Goal: Task Accomplishment & Management: Manage account settings

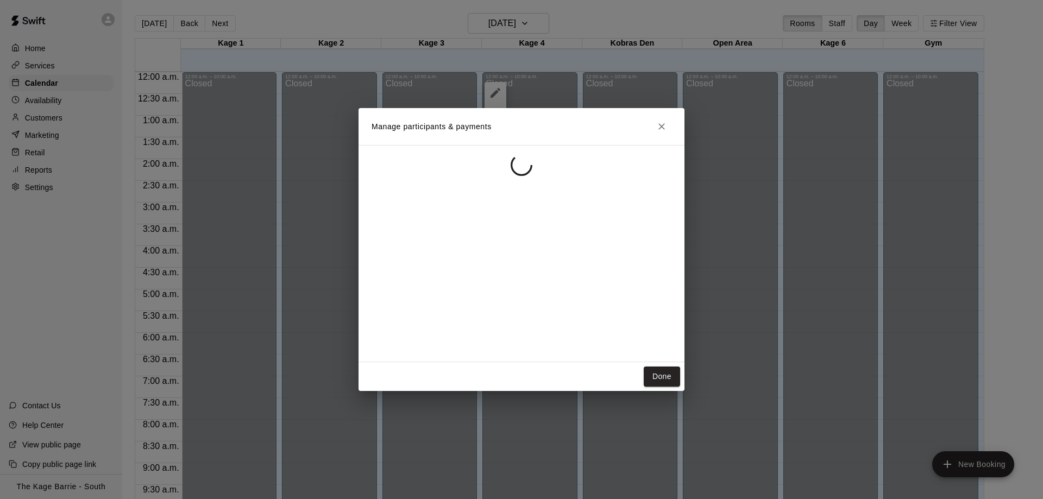
scroll to position [428, 0]
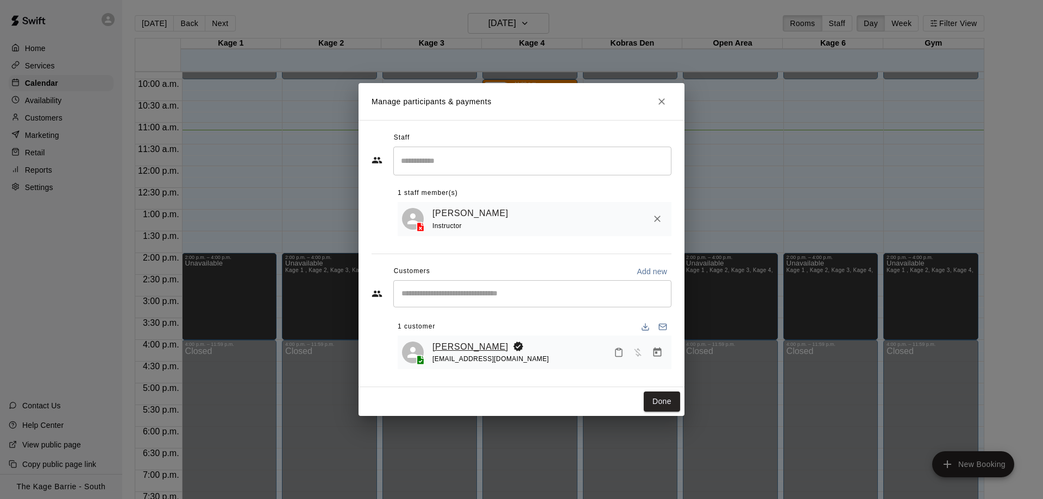
click at [485, 347] on link "[PERSON_NAME]" at bounding box center [470, 347] width 76 height 14
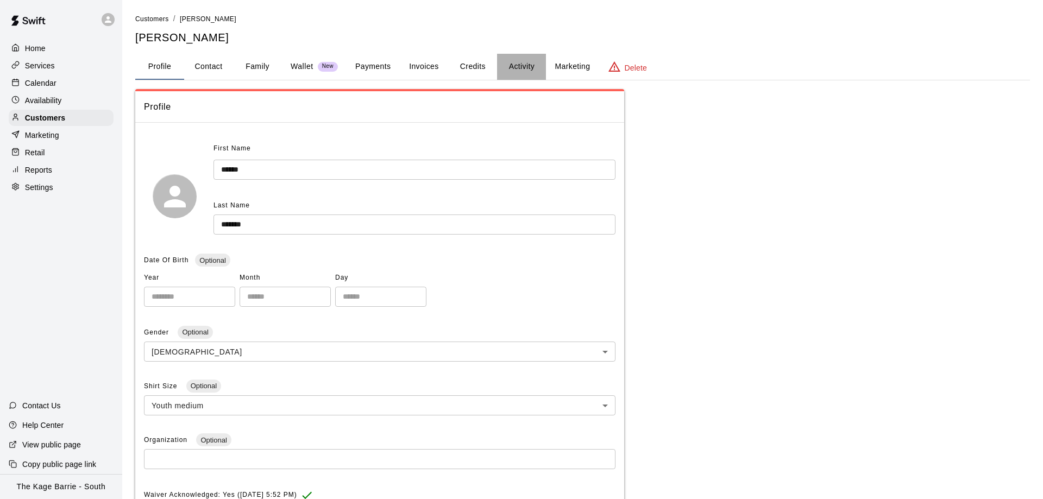
click at [523, 55] on button "Activity" at bounding box center [521, 67] width 49 height 26
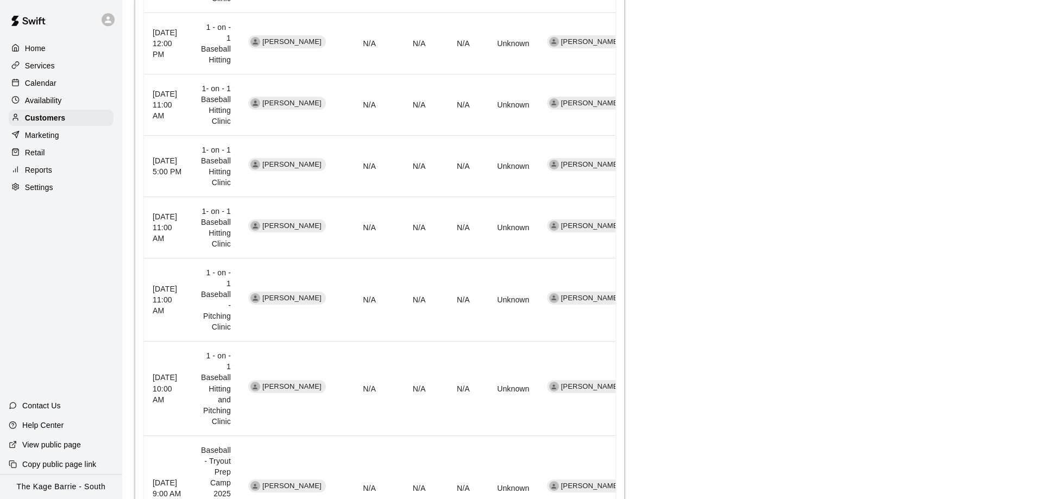
scroll to position [443, 0]
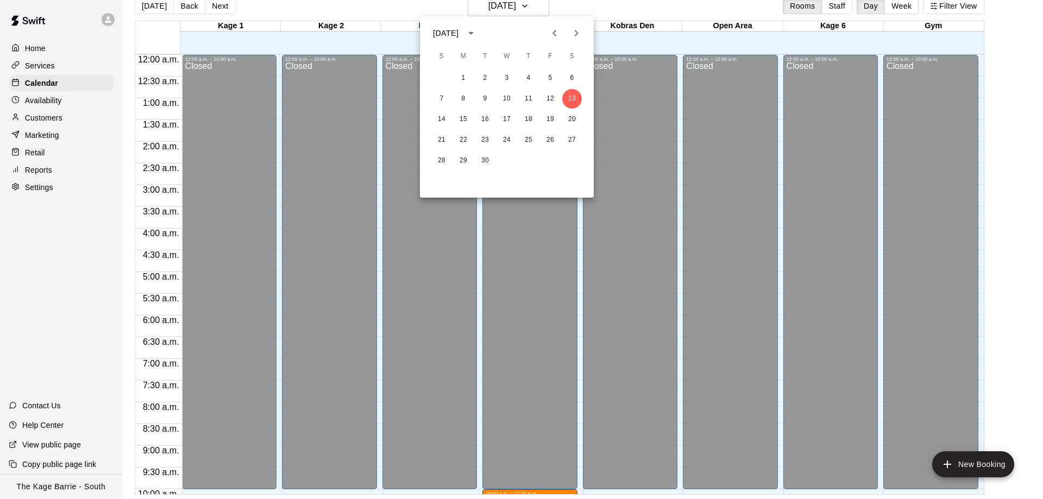
scroll to position [399, 0]
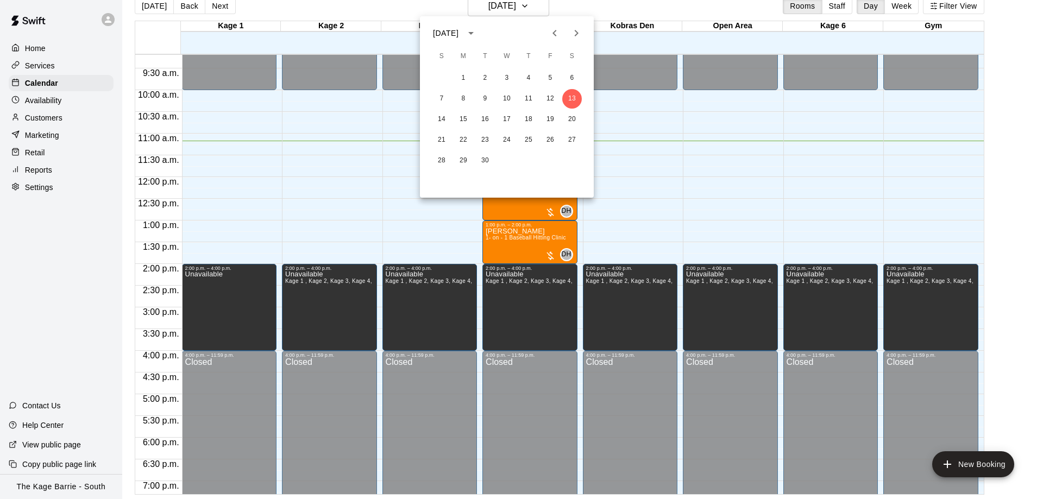
click at [553, 31] on icon "Previous month" at bounding box center [554, 33] width 13 height 13
click at [576, 36] on icon "Next month" at bounding box center [576, 33] width 13 height 13
click at [573, 77] on button "6" at bounding box center [572, 78] width 20 height 20
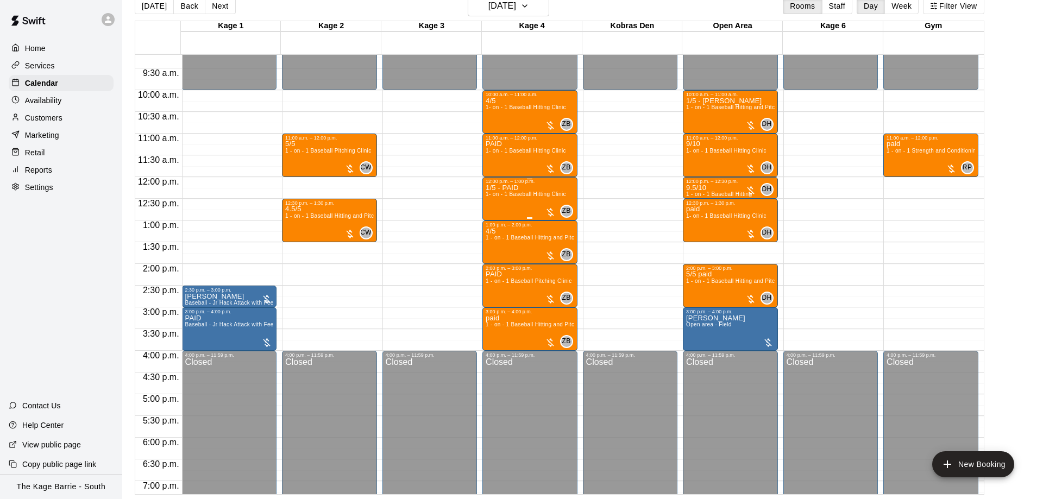
click at [522, 194] on span "1- on - 1 Baseball Hitting Clinic" at bounding box center [526, 194] width 80 height 6
click at [497, 225] on img "edit" at bounding box center [496, 230] width 12 height 12
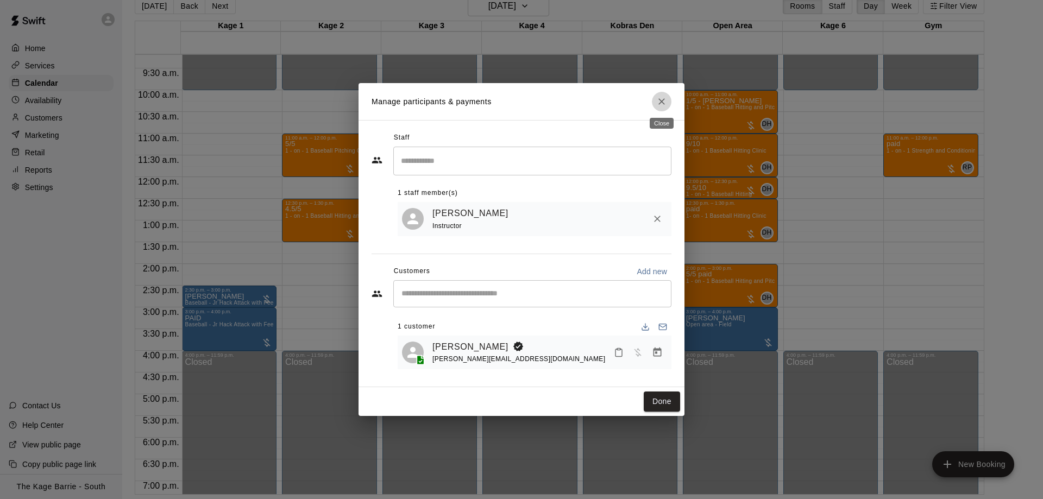
click at [662, 96] on icon "Close" at bounding box center [661, 101] width 11 height 11
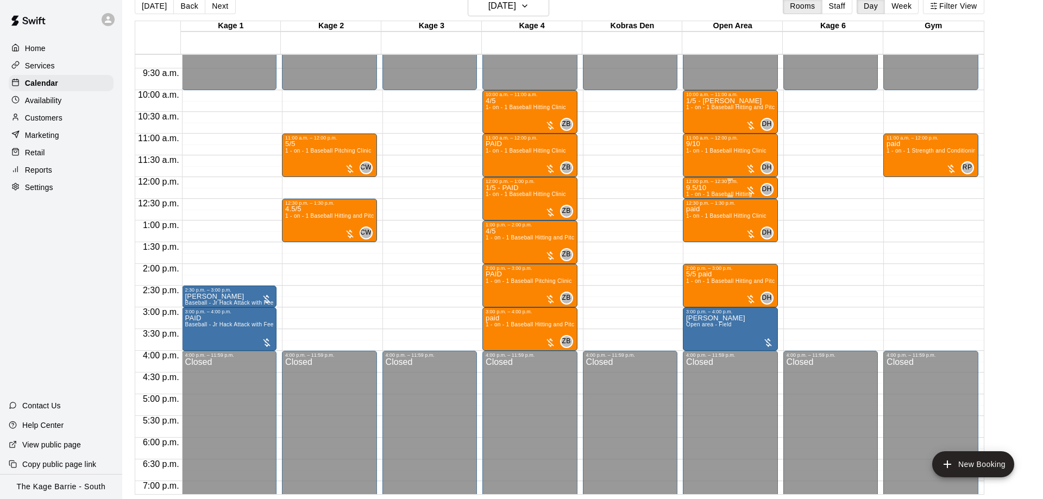
click at [711, 187] on div "9.5/10 1 - on - 1 Baseball Hitting" at bounding box center [719, 433] width 66 height 499
click at [694, 224] on img "edit" at bounding box center [697, 223] width 12 height 12
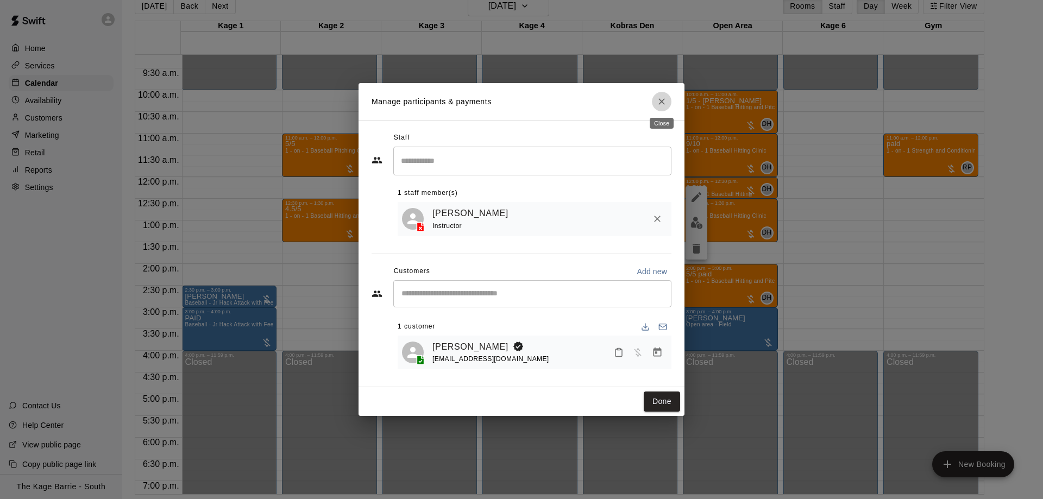
click at [666, 101] on icon "Close" at bounding box center [661, 101] width 11 height 11
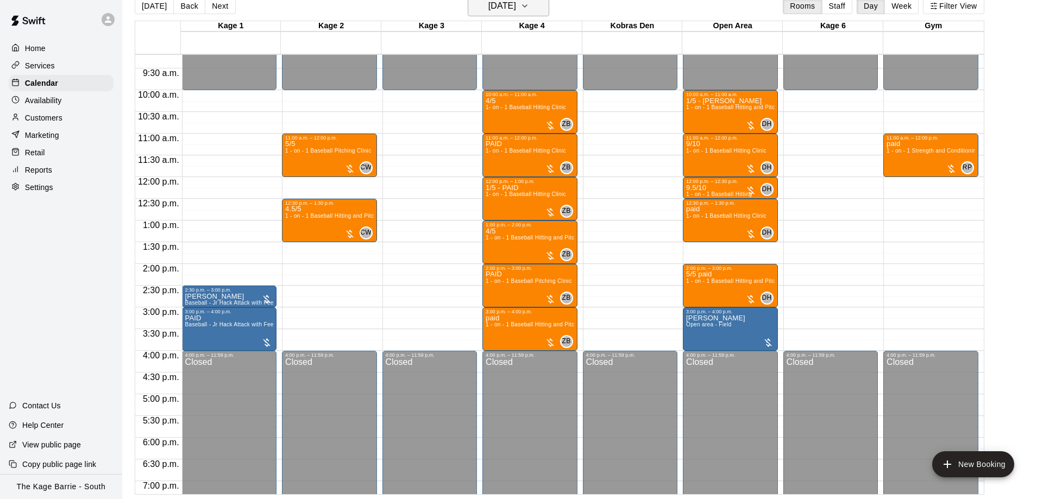
click at [516, 8] on h6 "[DATE]" at bounding box center [502, 5] width 28 height 15
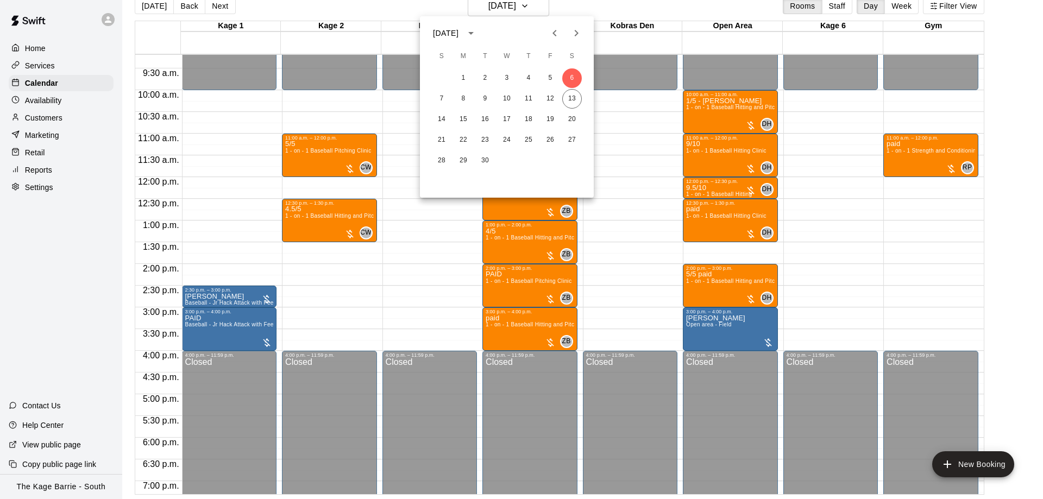
click at [588, 9] on div at bounding box center [521, 249] width 1043 height 499
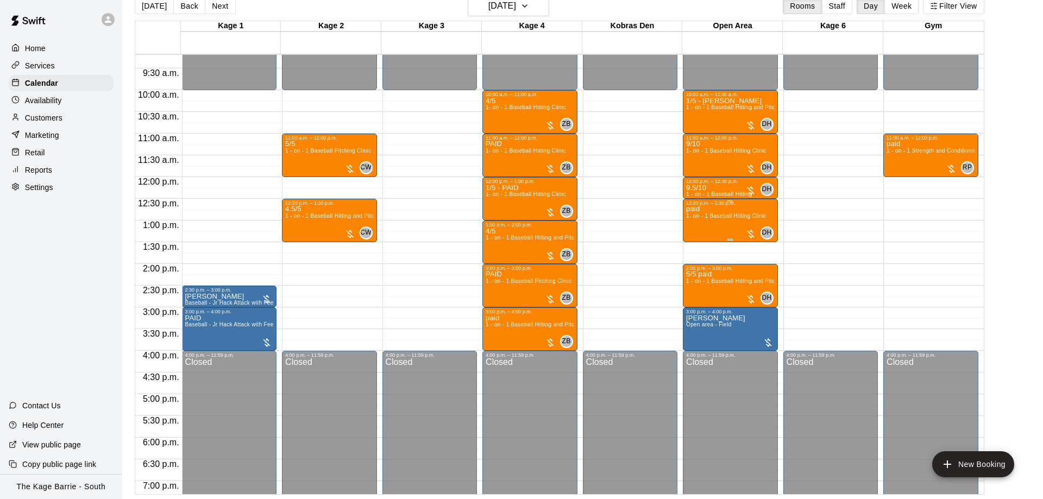
click at [743, 208] on div "paid 1- on - 1 Baseball Hitting Clinic" at bounding box center [726, 455] width 80 height 499
click at [701, 241] on img "edit" at bounding box center [697, 245] width 12 height 12
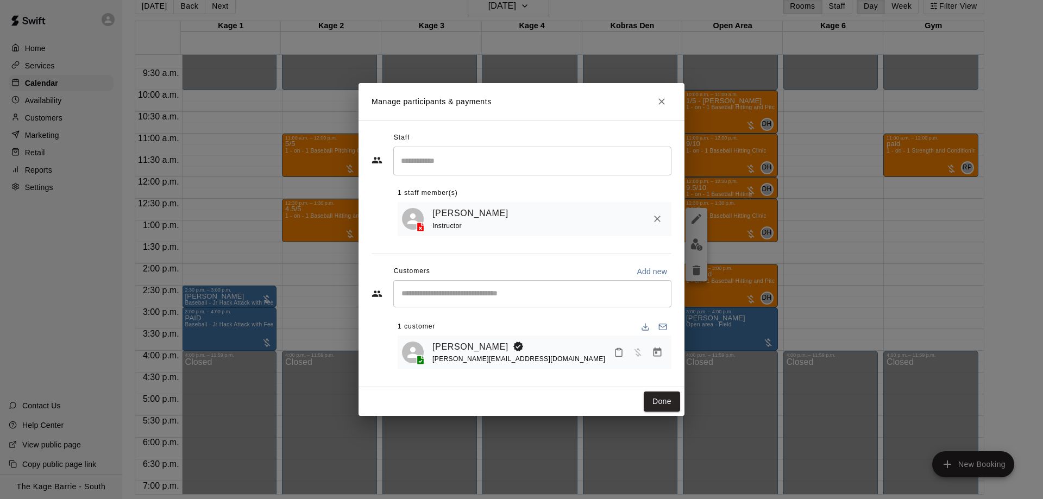
click at [659, 107] on button "Close" at bounding box center [662, 102] width 20 height 20
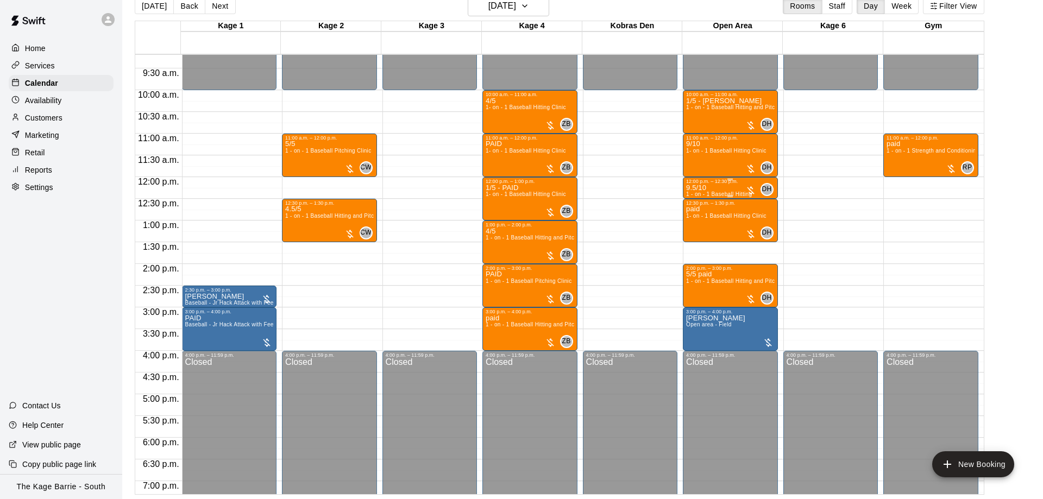
click at [723, 188] on div "9.5/10 1 - on - 1 Baseball Hitting" at bounding box center [719, 433] width 66 height 499
click at [653, 184] on div at bounding box center [521, 249] width 1043 height 499
click at [516, 1] on h6 "[DATE]" at bounding box center [502, 5] width 28 height 15
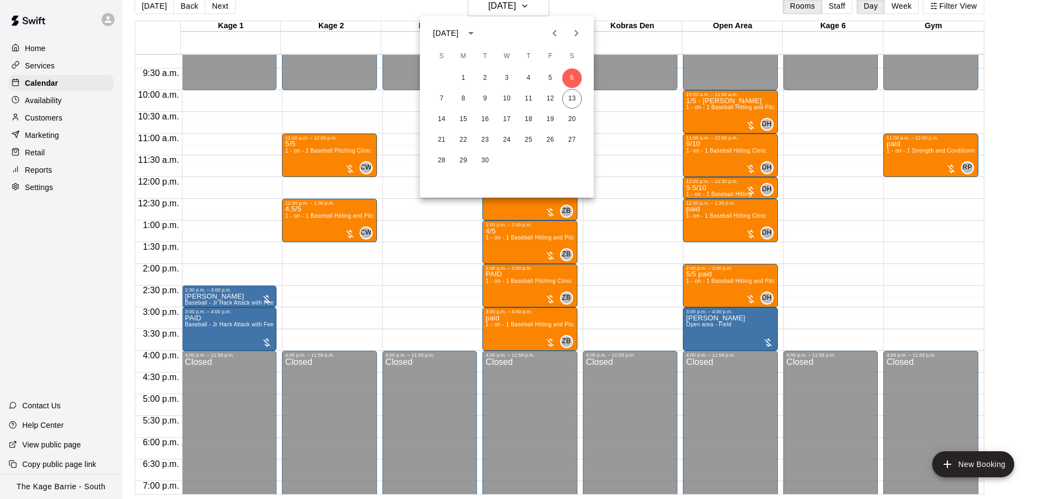
click at [521, 3] on div at bounding box center [521, 249] width 1043 height 499
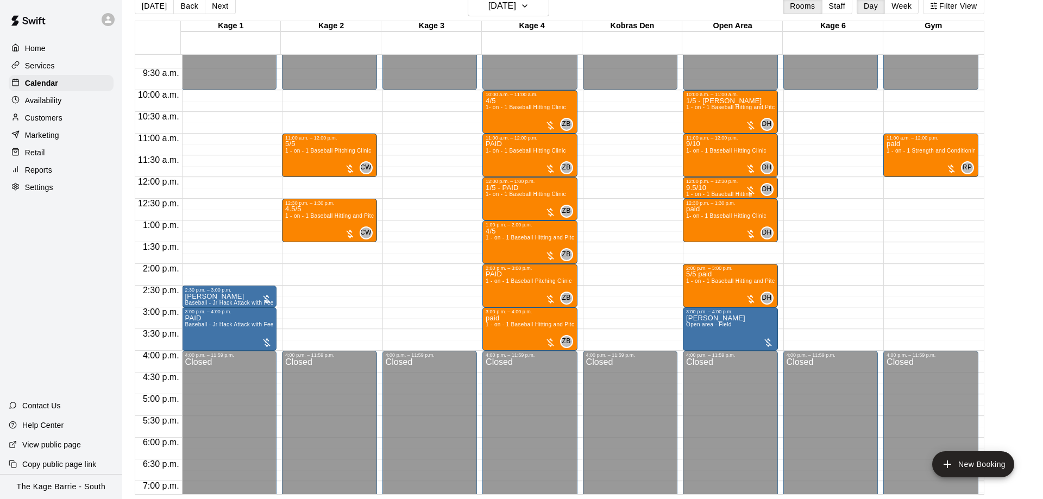
click at [114, 17] on div at bounding box center [108, 19] width 13 height 13
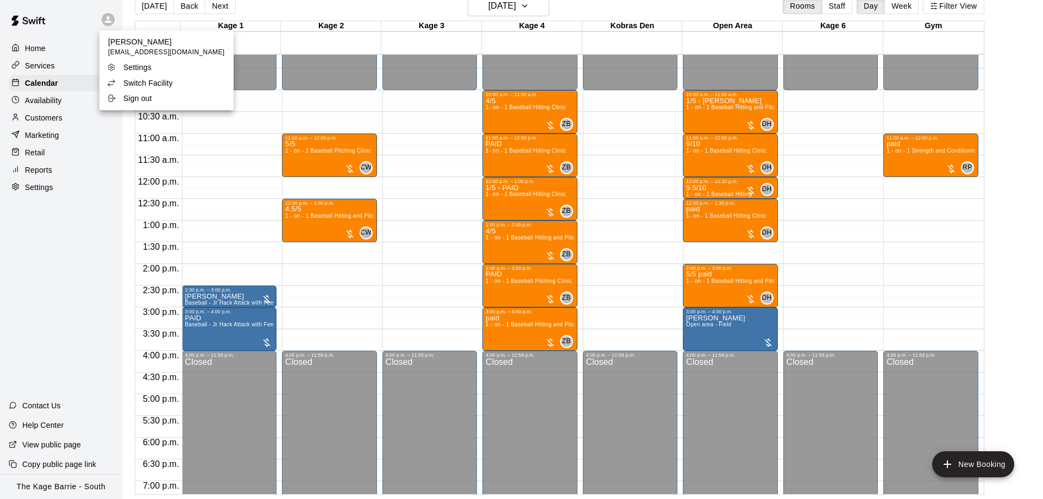
click at [146, 83] on p "Switch Facility" at bounding box center [147, 83] width 49 height 11
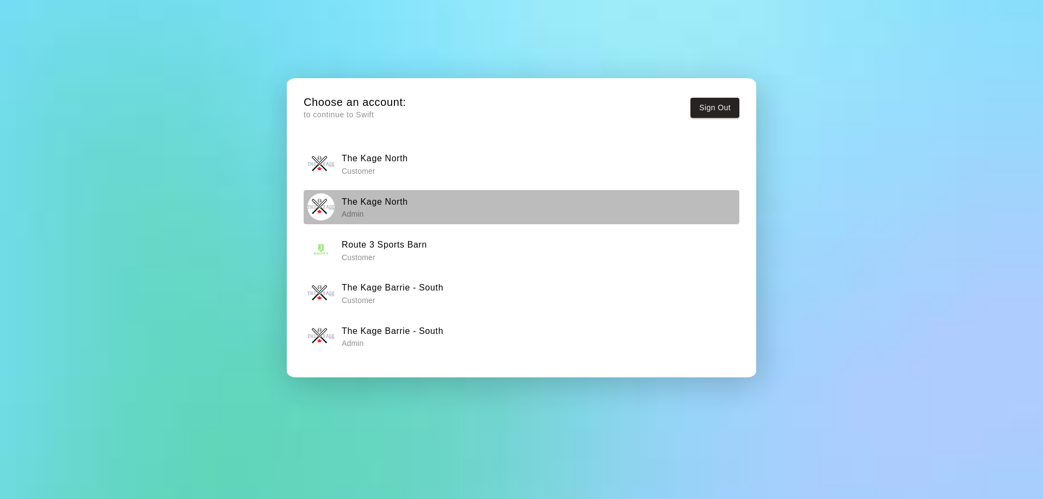
click at [410, 212] on div "The Kage North Admin" at bounding box center [522, 206] width 429 height 27
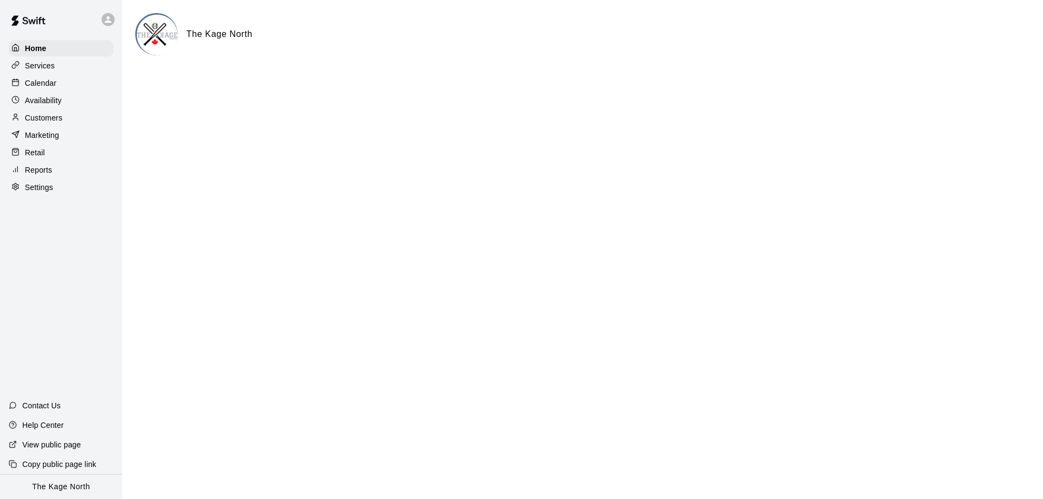
click at [68, 85] on div "Calendar" at bounding box center [61, 83] width 105 height 16
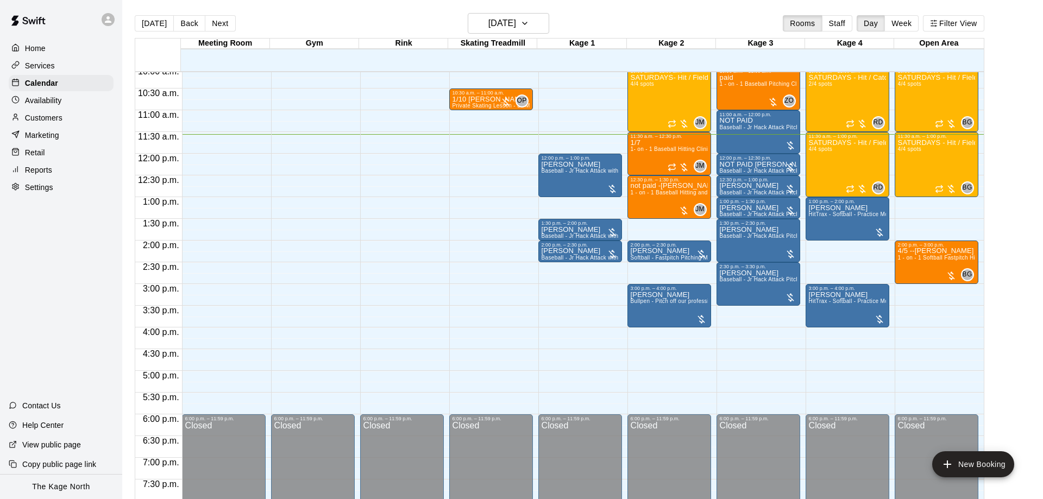
scroll to position [366, 0]
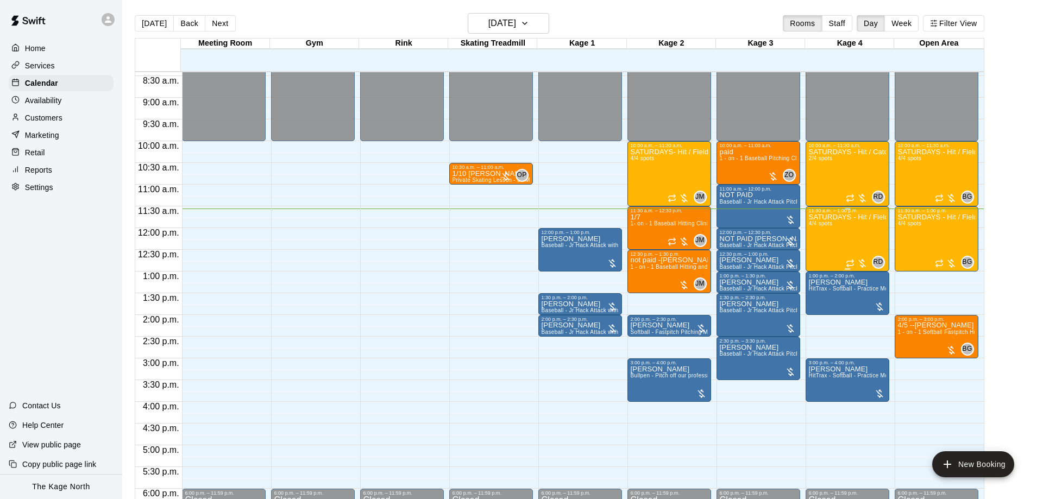
click at [844, 225] on div "SATURDAYS - Hit / Field / Throw - Softball Program - 11U-13U 4/4 spots" at bounding box center [847, 463] width 77 height 499
click at [821, 254] on img "edit" at bounding box center [819, 252] width 12 height 12
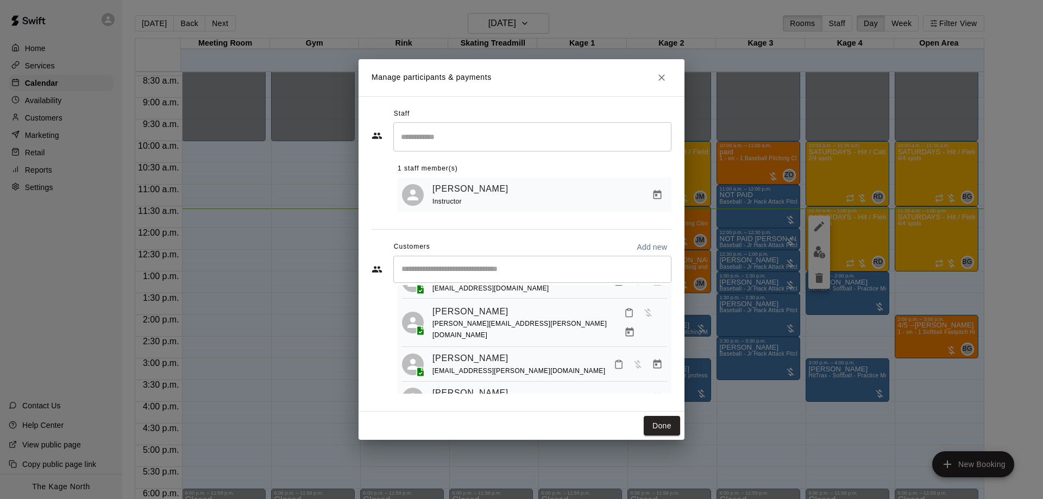
scroll to position [64, 0]
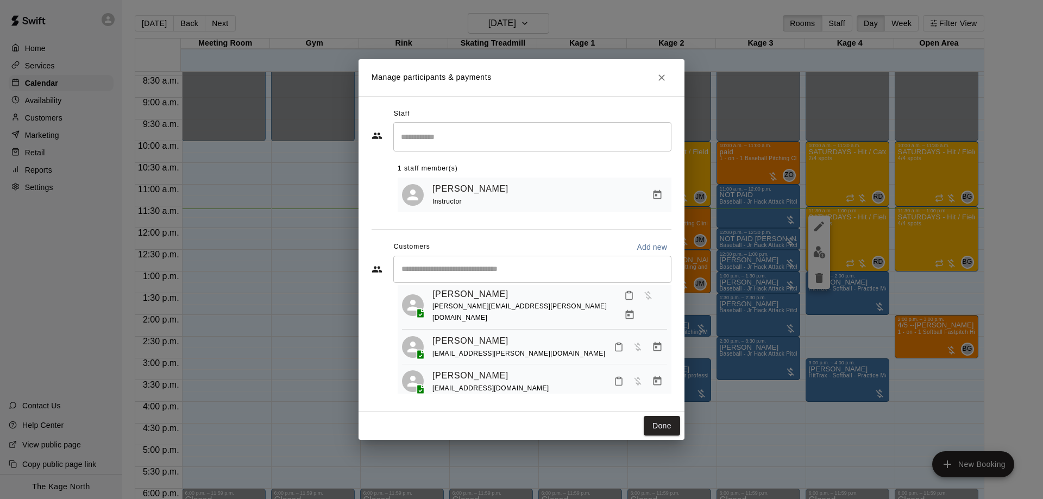
click at [664, 79] on icon "Close" at bounding box center [662, 77] width 7 height 7
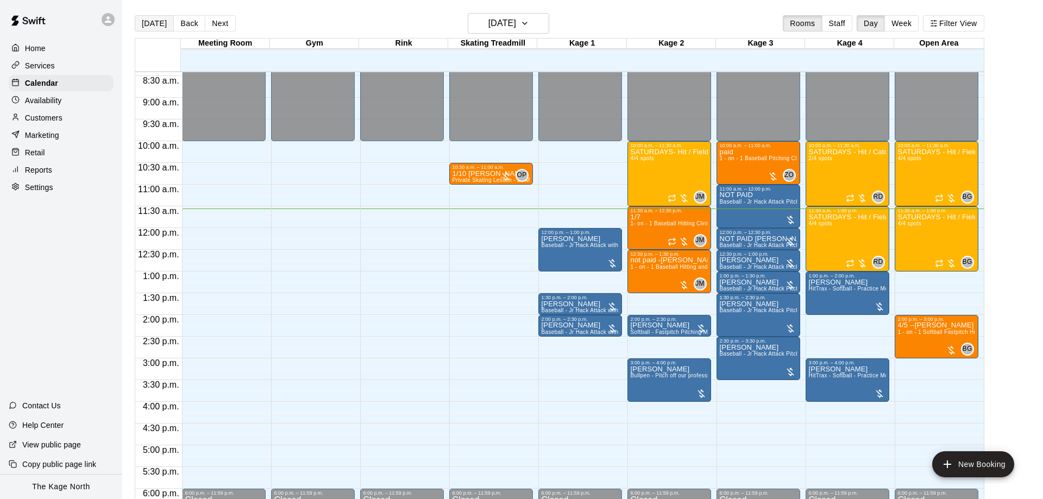
click at [143, 26] on button "[DATE]" at bounding box center [154, 23] width 39 height 16
click at [101, 22] on div at bounding box center [110, 20] width 23 height 22
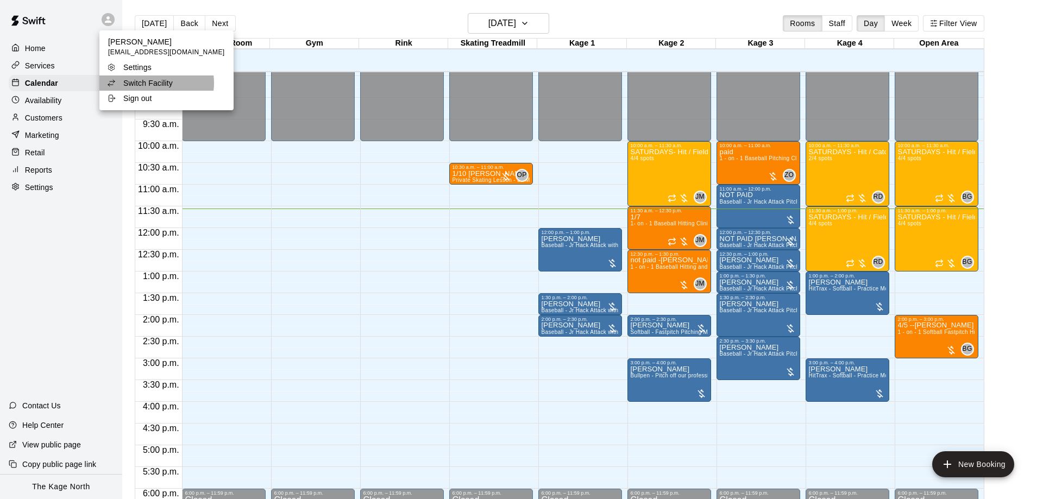
click at [152, 83] on p "Switch Facility" at bounding box center [147, 83] width 49 height 11
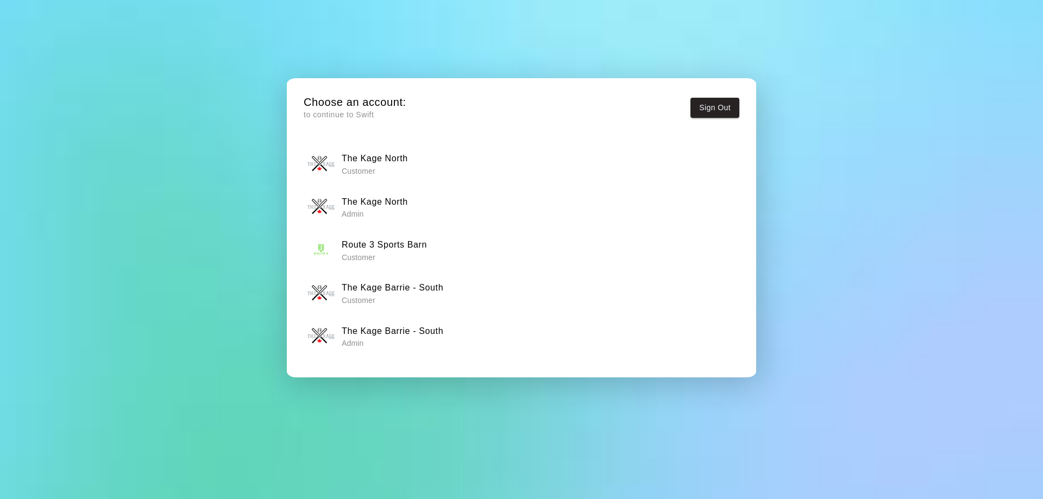
click at [428, 329] on h6 "The Kage Barrie - South" at bounding box center [393, 331] width 102 height 14
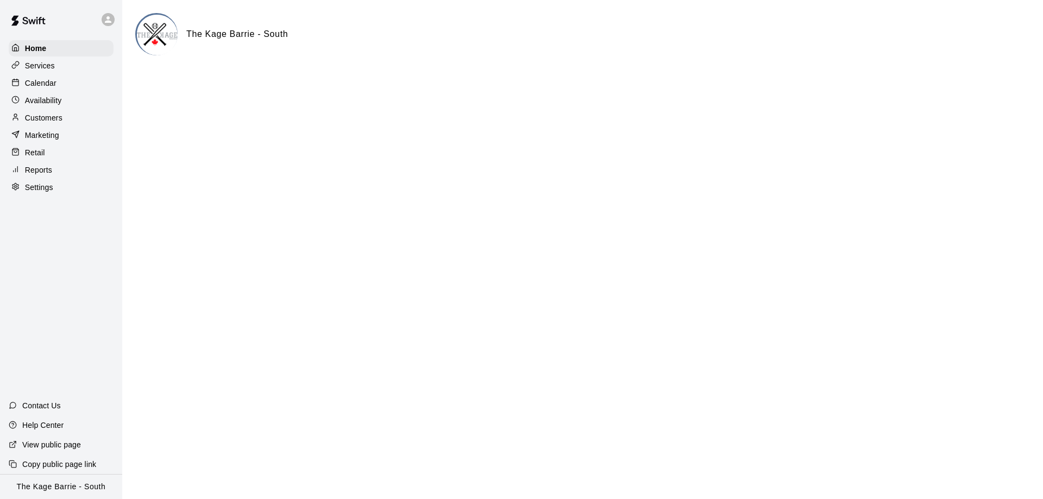
click at [52, 79] on p "Calendar" at bounding box center [41, 83] width 32 height 11
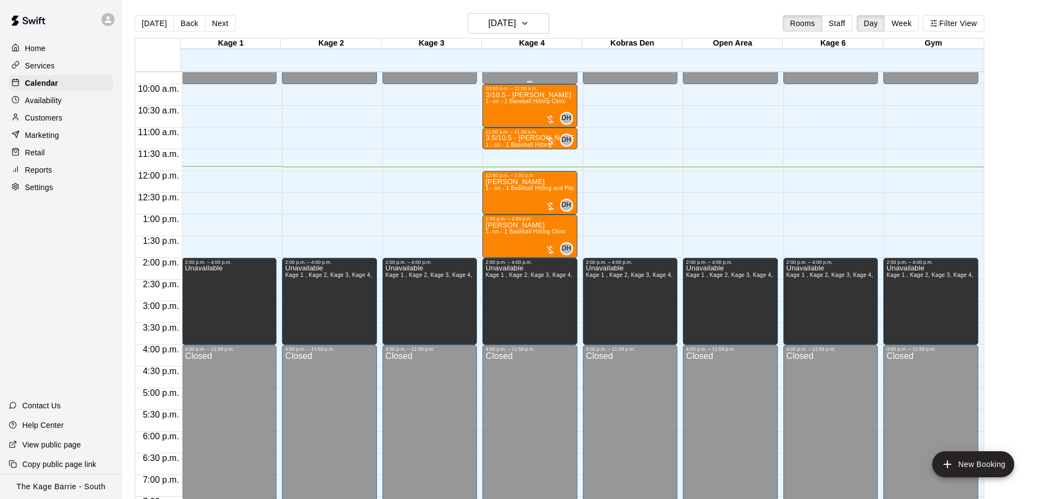
scroll to position [399, 0]
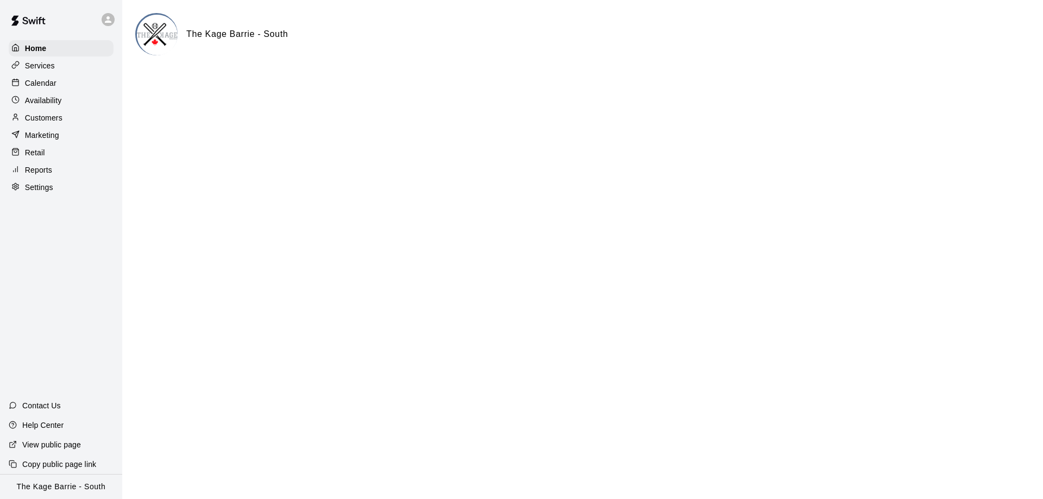
click at [110, 18] on icon at bounding box center [108, 20] width 10 height 10
click at [166, 77] on li "Switch Facility" at bounding box center [166, 83] width 134 height 15
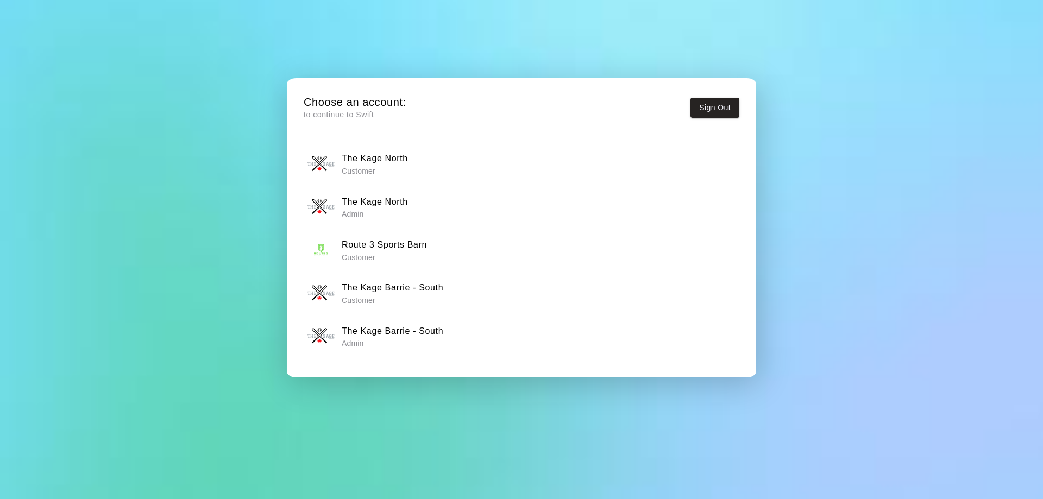
click at [441, 203] on div "The Kage North Admin" at bounding box center [522, 206] width 429 height 27
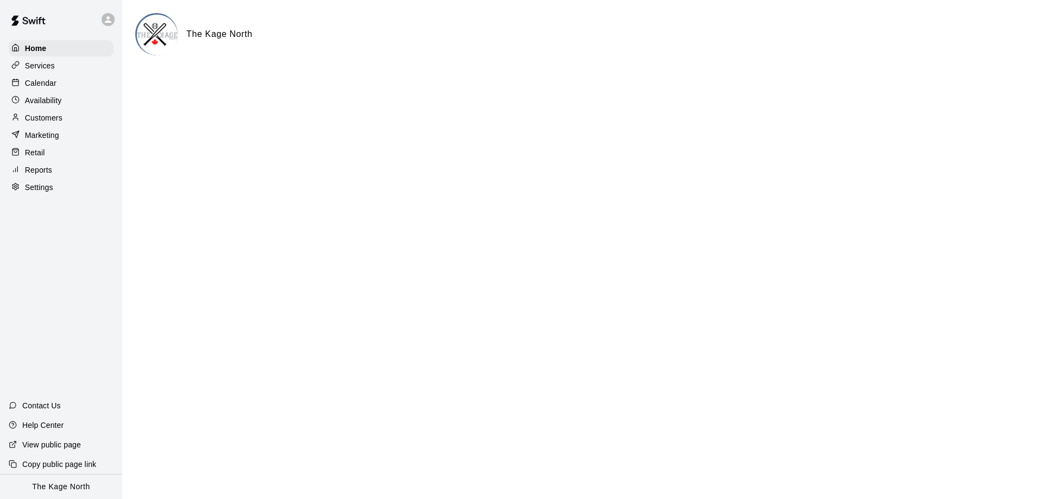
click at [59, 116] on p "Customers" at bounding box center [43, 117] width 37 height 11
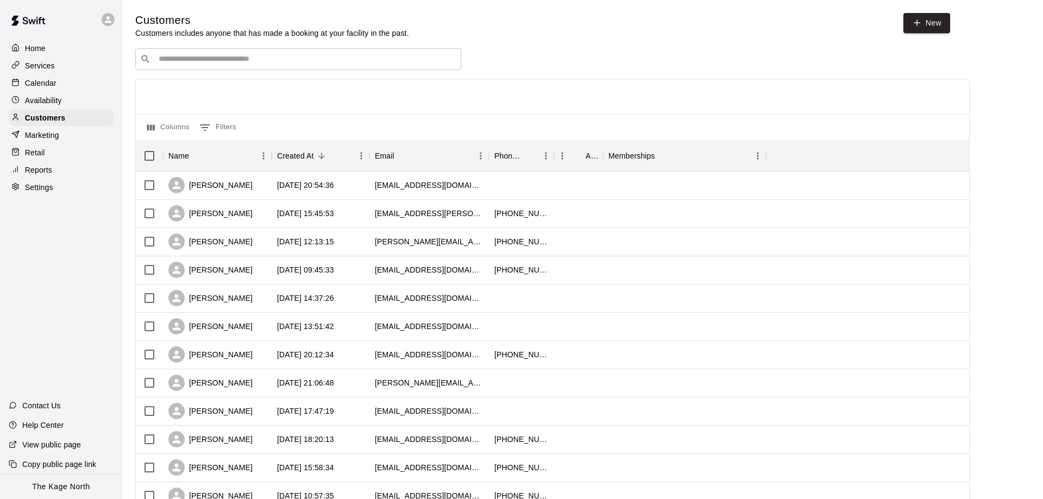
click at [212, 37] on p "Customers includes anyone that has made a booking at your facility in the past." at bounding box center [272, 33] width 274 height 11
click at [216, 52] on div "​ ​" at bounding box center [298, 59] width 326 height 22
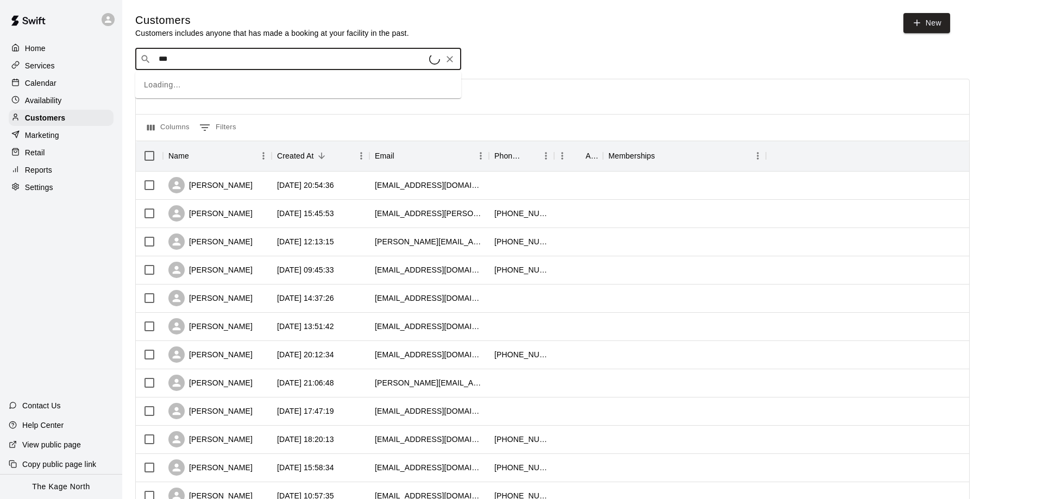
type input "****"
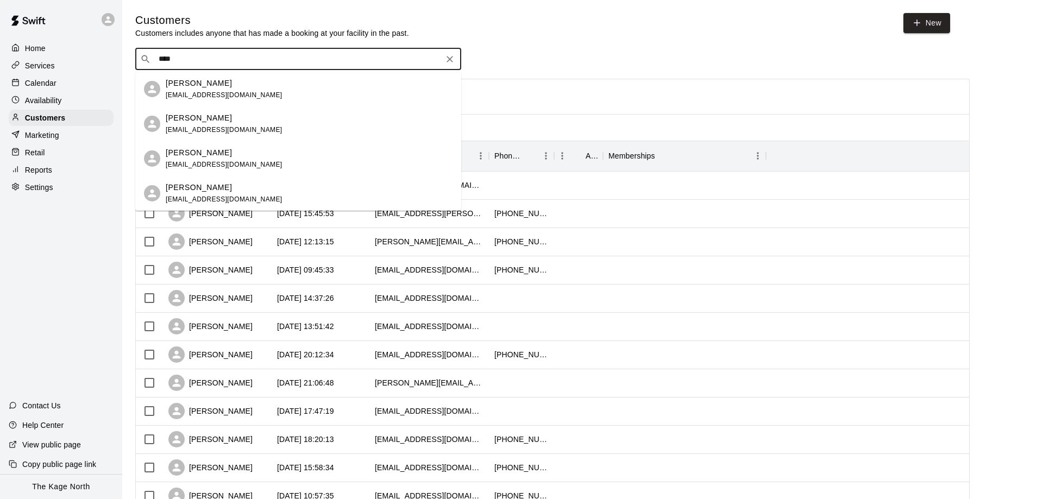
click at [262, 82] on div "Martin Bakonyi m_bakonyi@yahoo.ca" at bounding box center [309, 89] width 287 height 23
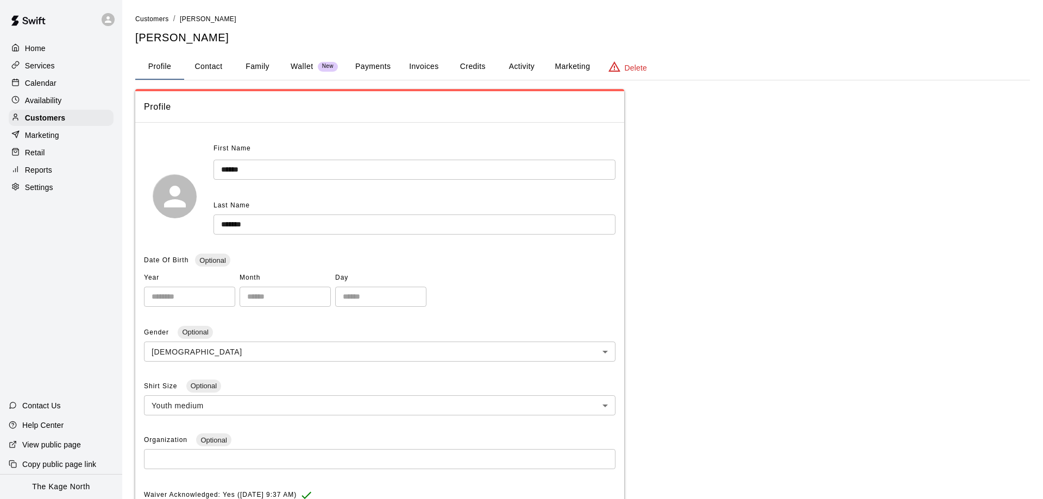
click at [537, 70] on button "Activity" at bounding box center [521, 67] width 49 height 26
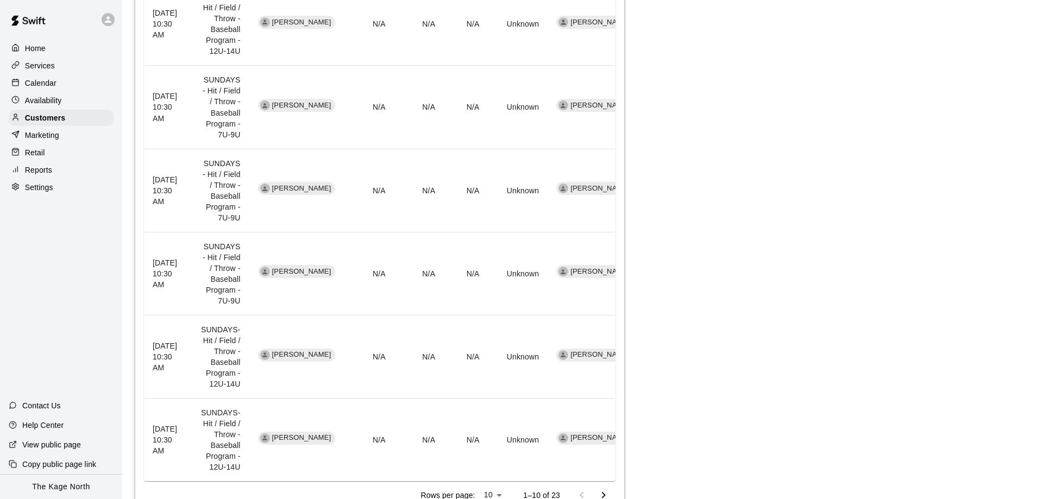
scroll to position [710, 0]
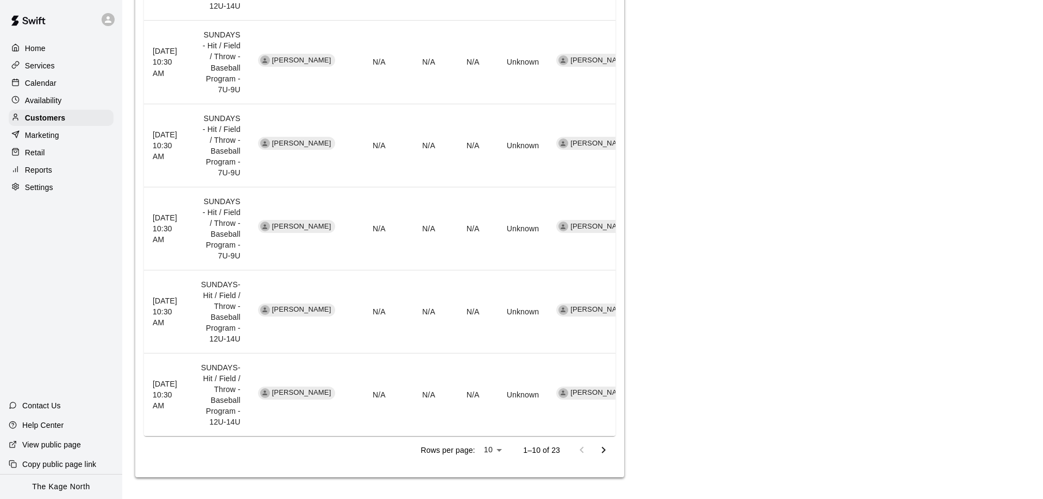
click at [492, 477] on li "25" at bounding box center [493, 477] width 27 height 18
type input "**"
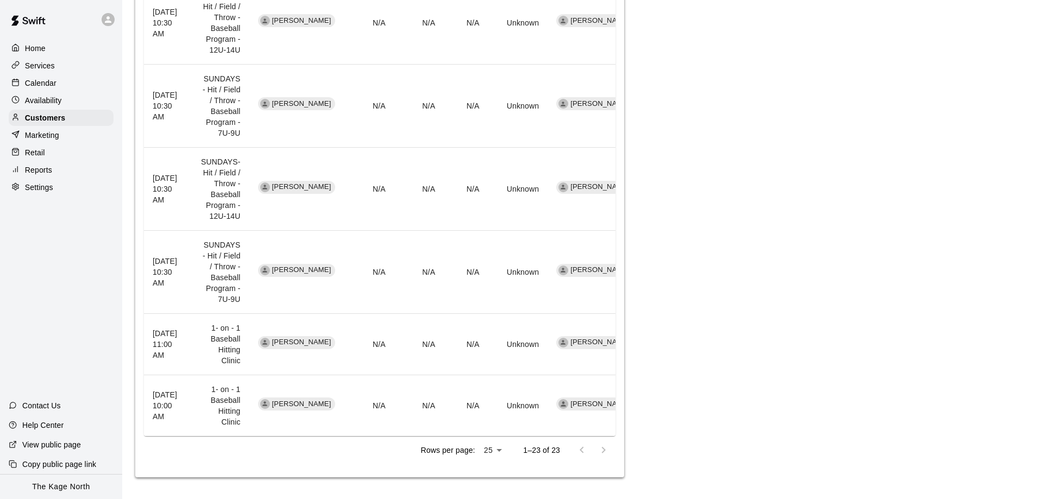
click at [72, 80] on div "Calendar" at bounding box center [61, 83] width 105 height 16
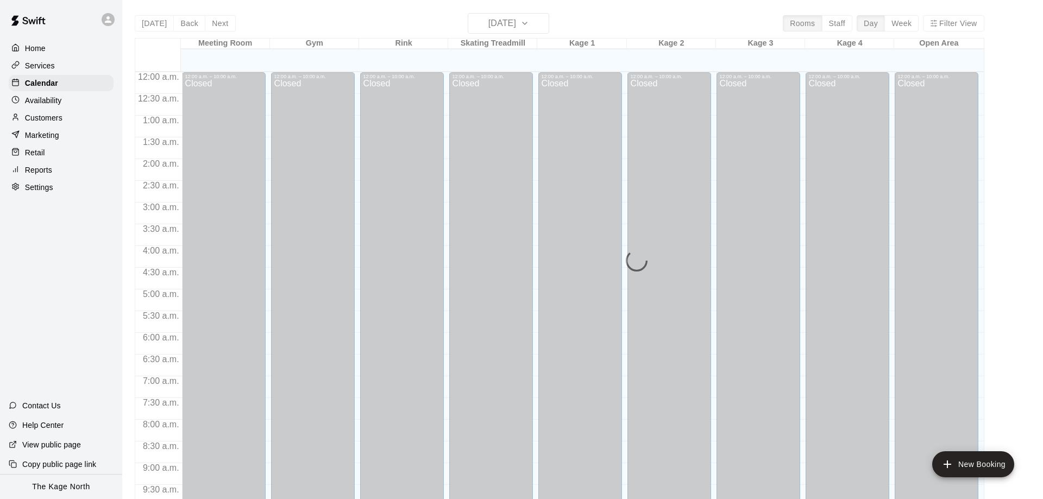
scroll to position [488, 0]
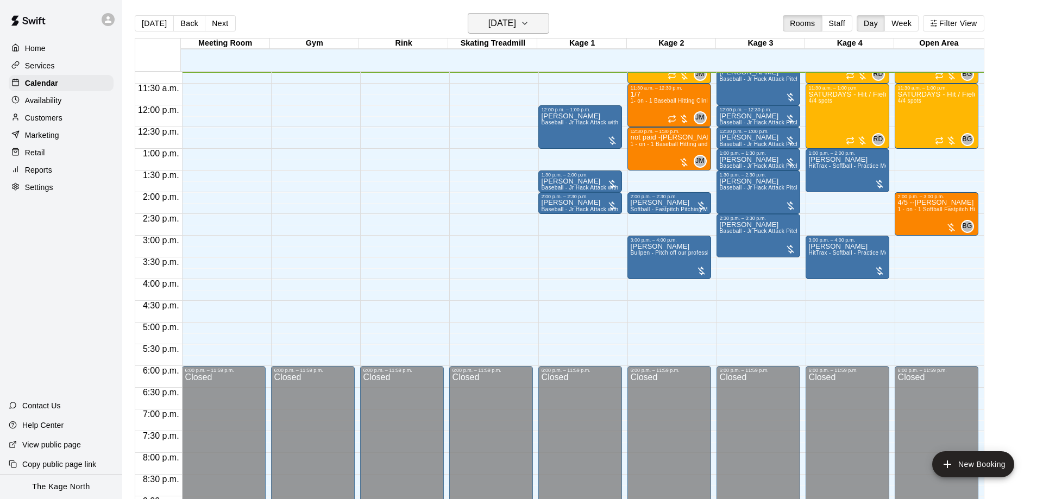
click at [509, 22] on h6 "[DATE]" at bounding box center [502, 23] width 28 height 15
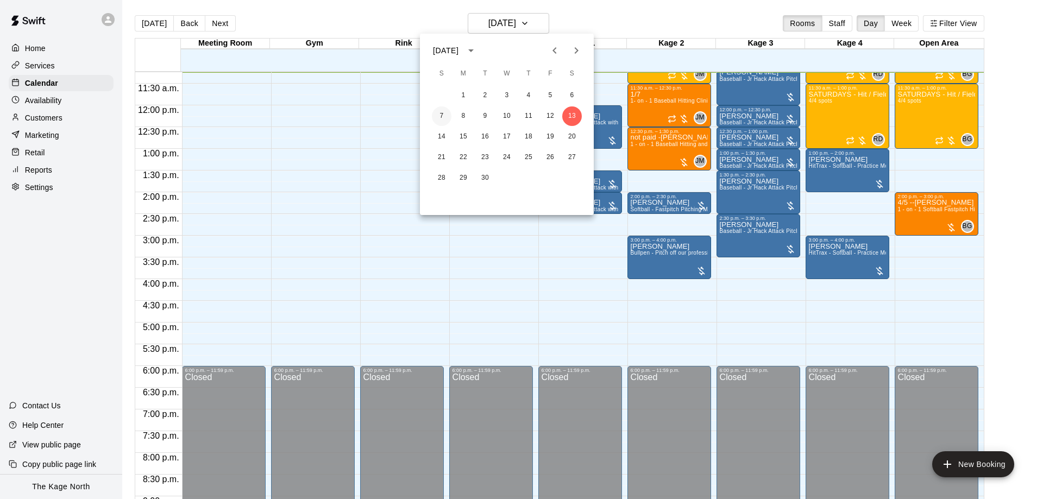
click at [441, 114] on button "7" at bounding box center [442, 116] width 20 height 20
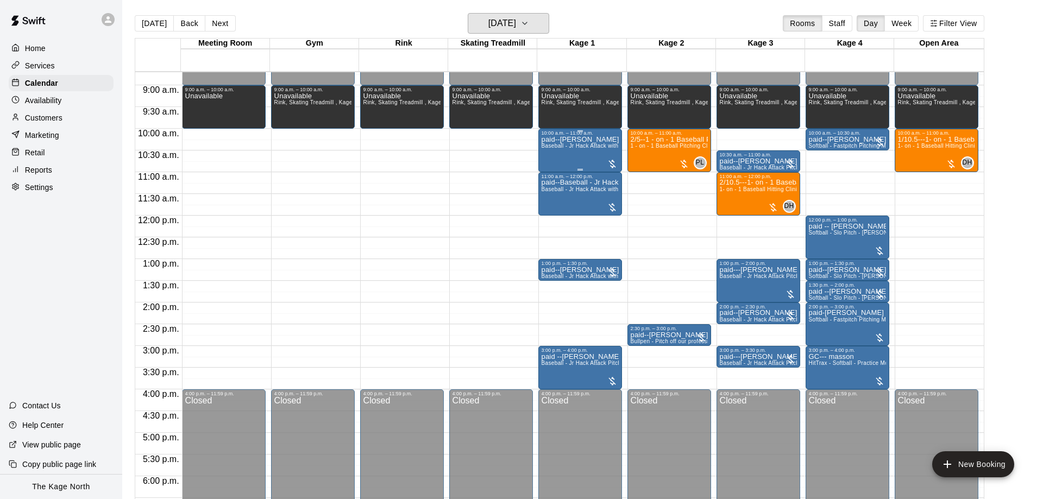
scroll to position [352, 0]
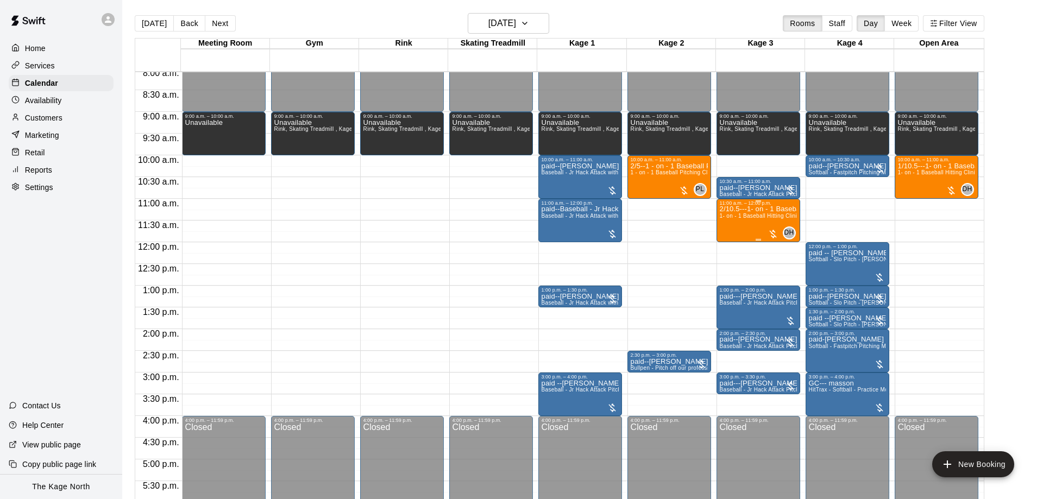
click at [757, 224] on div "2/10.5---1- on - 1 Baseball Hitting Clinic 1- on - 1 Baseball Hitting Clinic" at bounding box center [758, 455] width 77 height 499
click at [729, 246] on img "edit" at bounding box center [730, 245] width 12 height 12
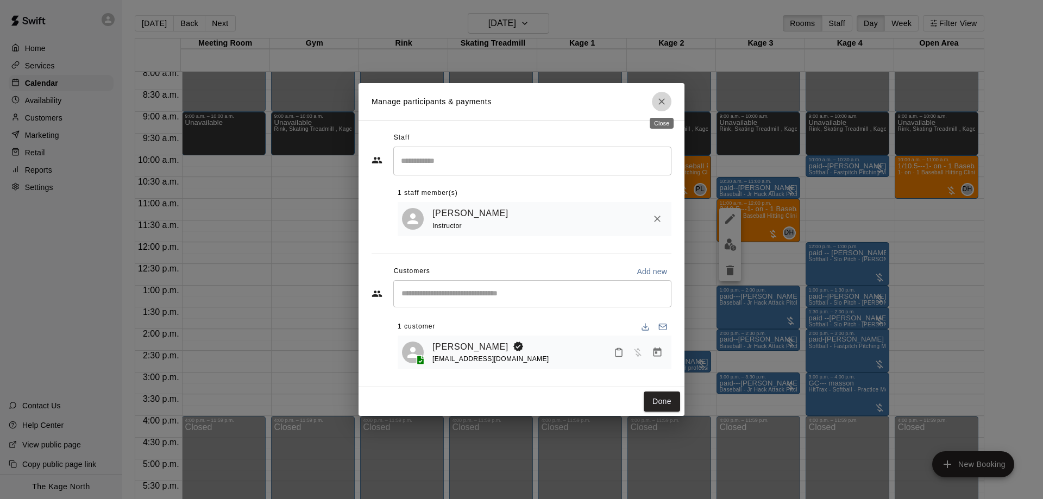
click at [668, 97] on button "Close" at bounding box center [662, 102] width 20 height 20
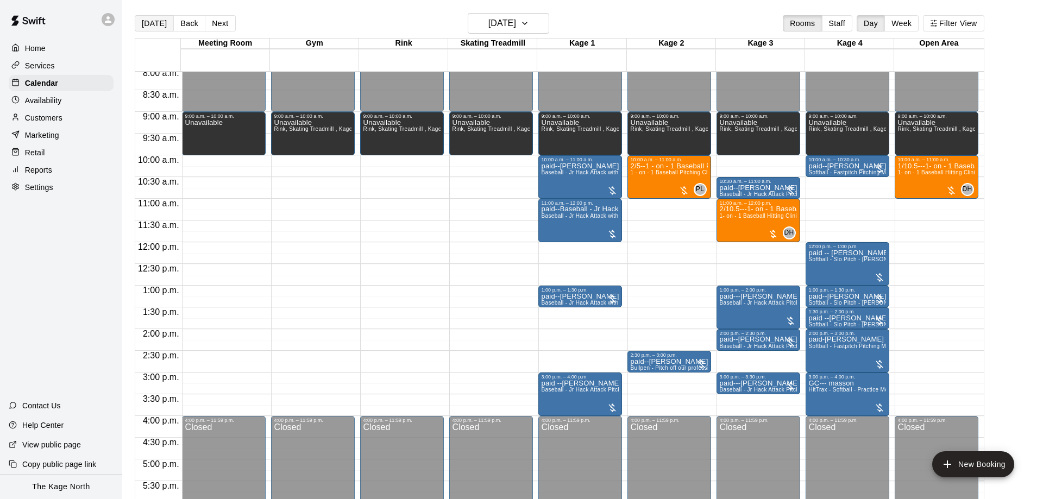
click at [155, 20] on button "[DATE]" at bounding box center [154, 23] width 39 height 16
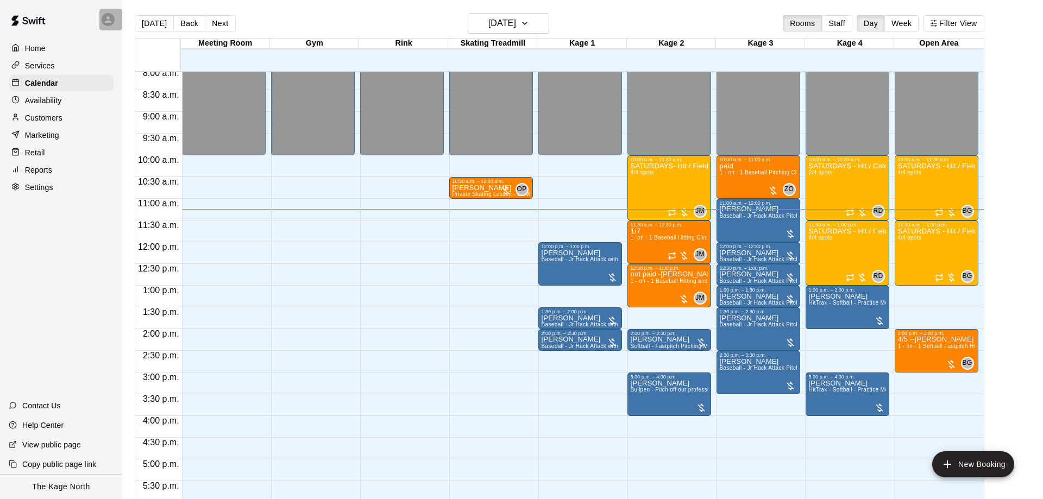
click at [101, 20] on div at bounding box center [110, 20] width 23 height 22
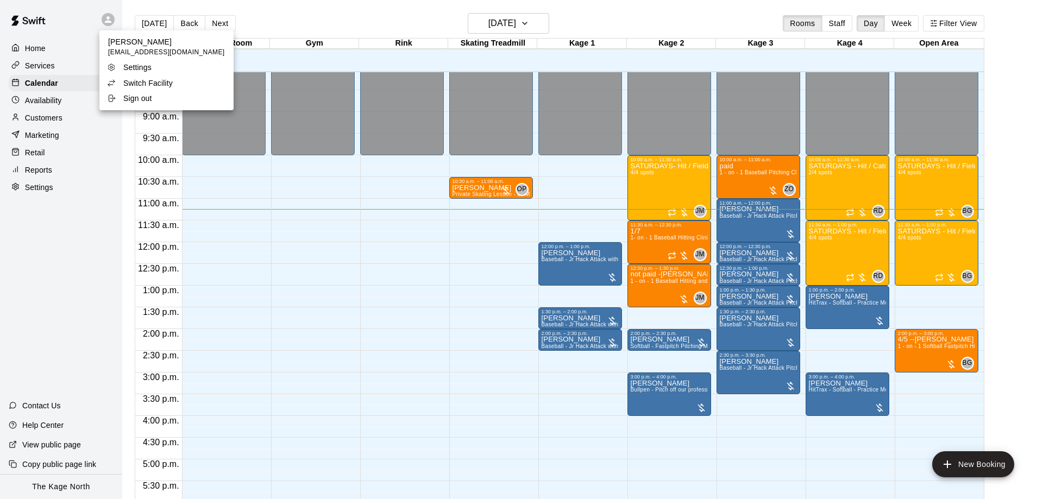
click at [181, 86] on li "Switch Facility" at bounding box center [166, 83] width 134 height 15
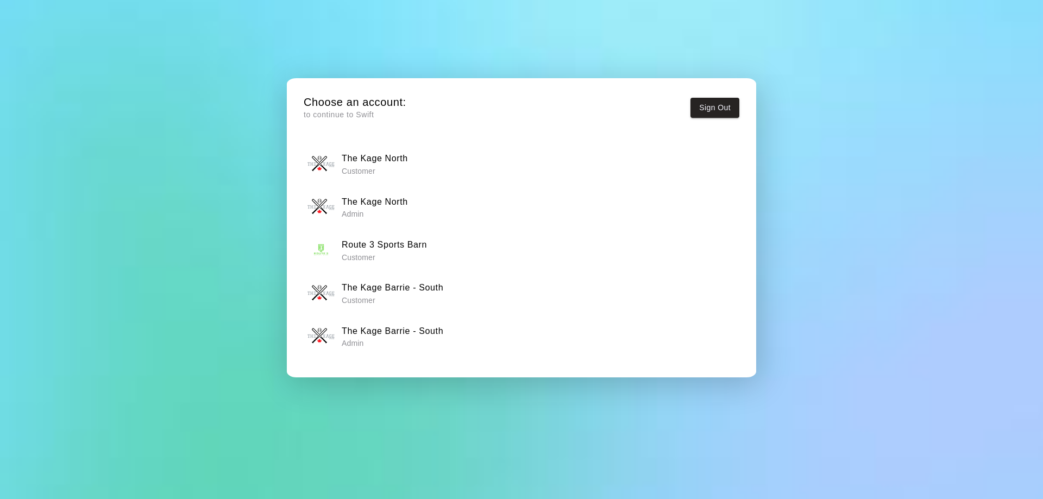
click at [423, 328] on h6 "The Kage Barrie - South" at bounding box center [393, 331] width 102 height 14
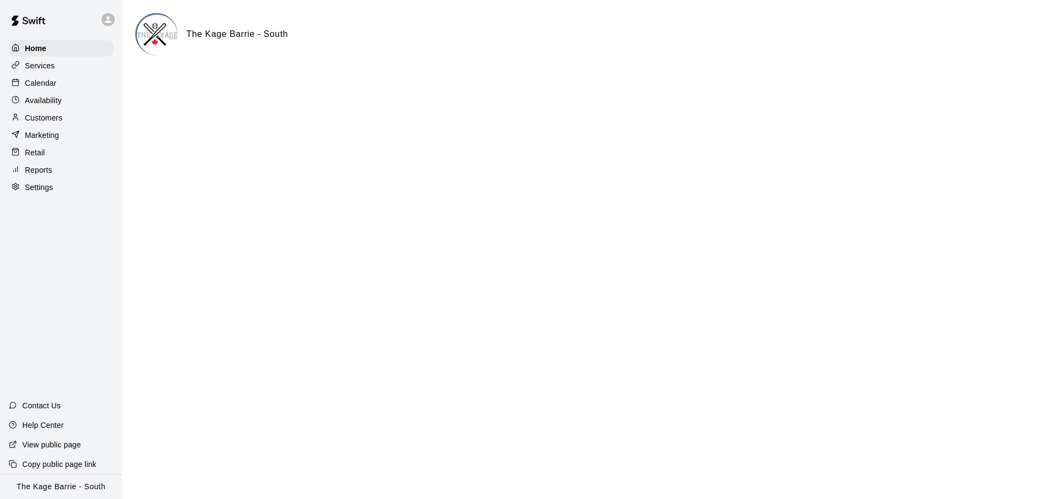
click at [64, 88] on div "Calendar" at bounding box center [61, 83] width 105 height 16
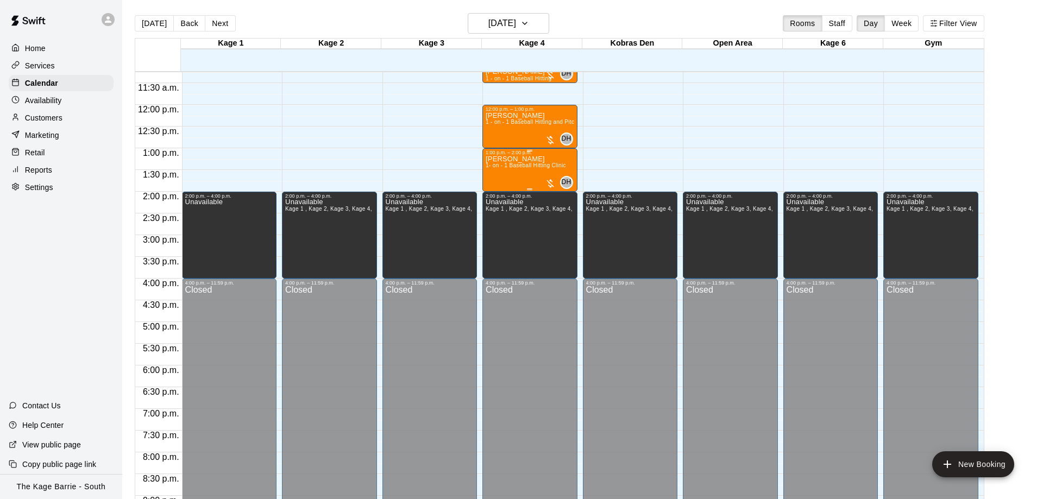
scroll to position [284, 0]
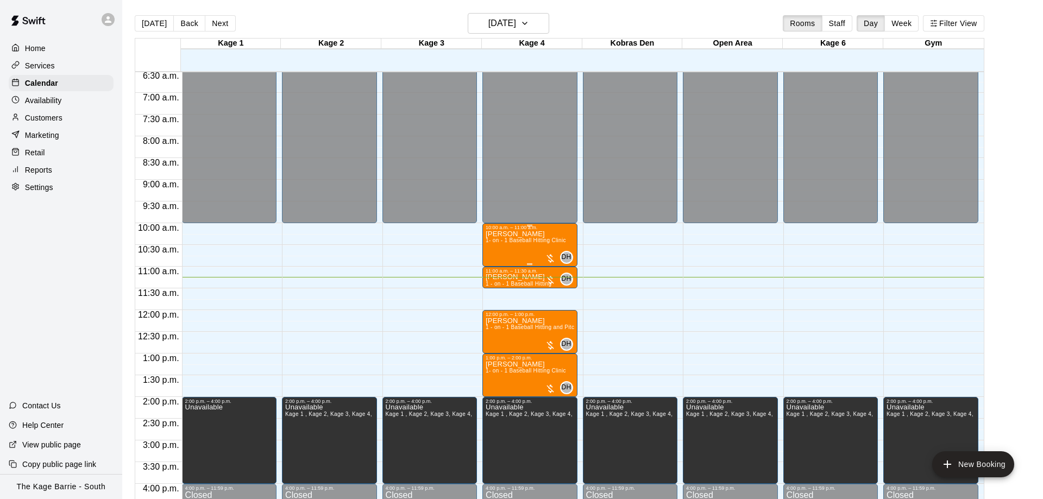
click at [526, 234] on p "[PERSON_NAME]" at bounding box center [526, 234] width 80 height 0
click at [496, 246] on icon "edit" at bounding box center [496, 247] width 10 height 10
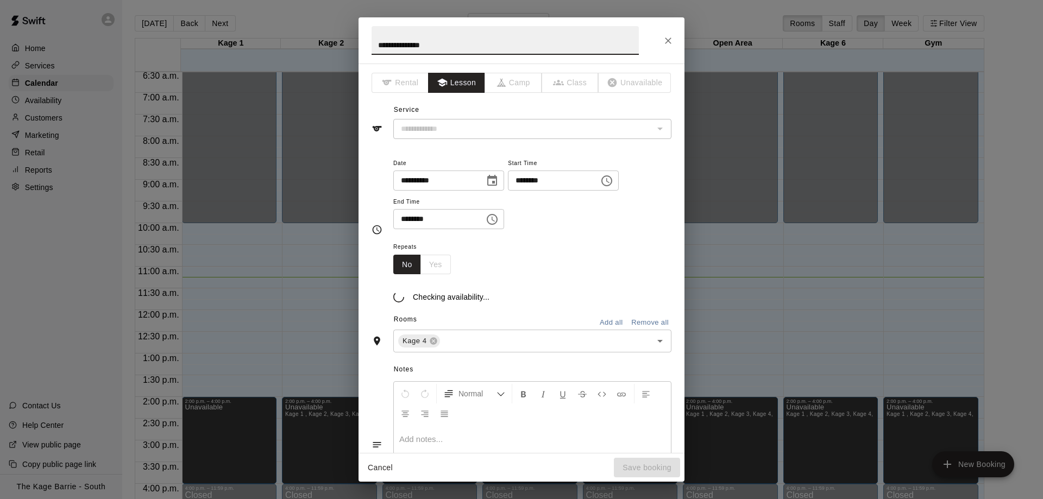
type input "**********"
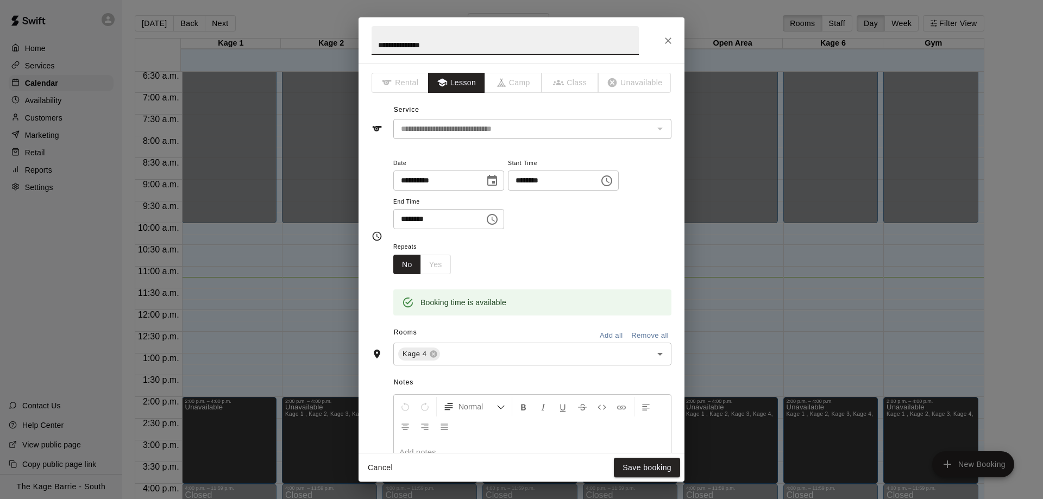
click at [374, 41] on input "**********" at bounding box center [505, 40] width 267 height 29
type input "**********"
click at [662, 471] on button "Save booking" at bounding box center [647, 468] width 66 height 20
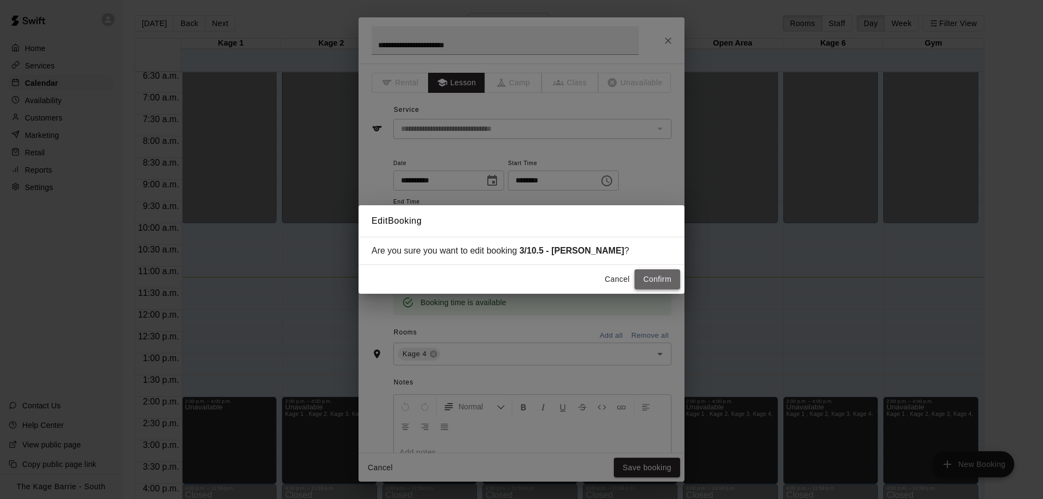
click at [659, 278] on button "Confirm" at bounding box center [658, 279] width 46 height 20
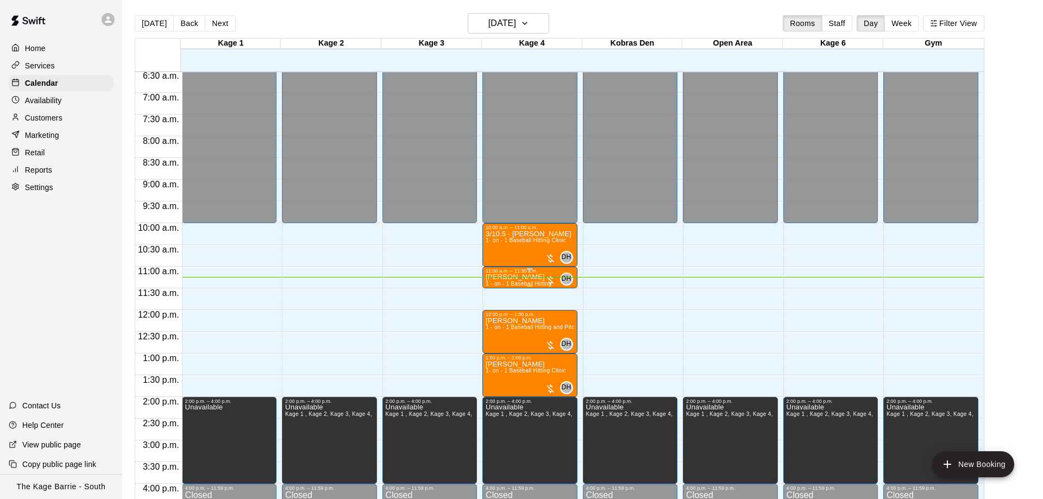
click at [510, 277] on p "[PERSON_NAME]" at bounding box center [519, 277] width 66 height 0
click at [498, 289] on icon "edit" at bounding box center [496, 291] width 10 height 10
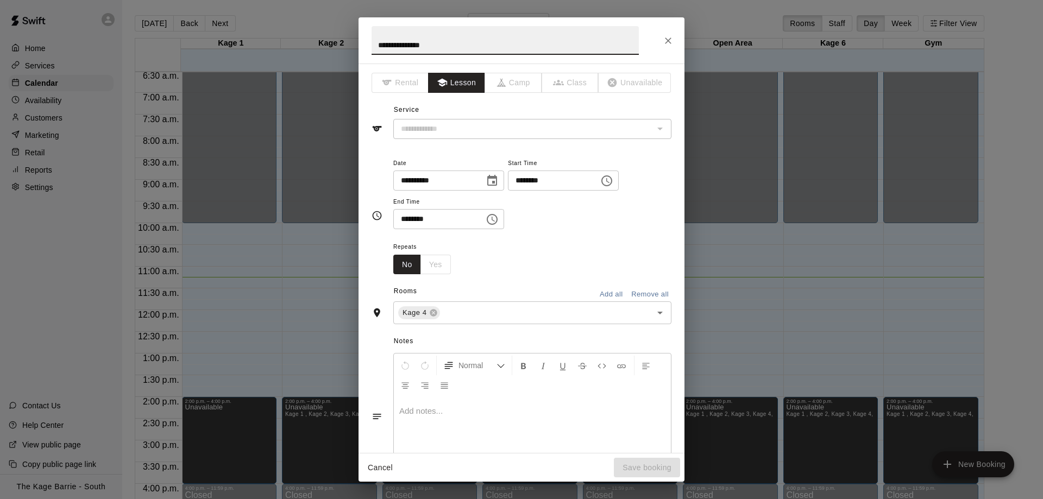
type input "**********"
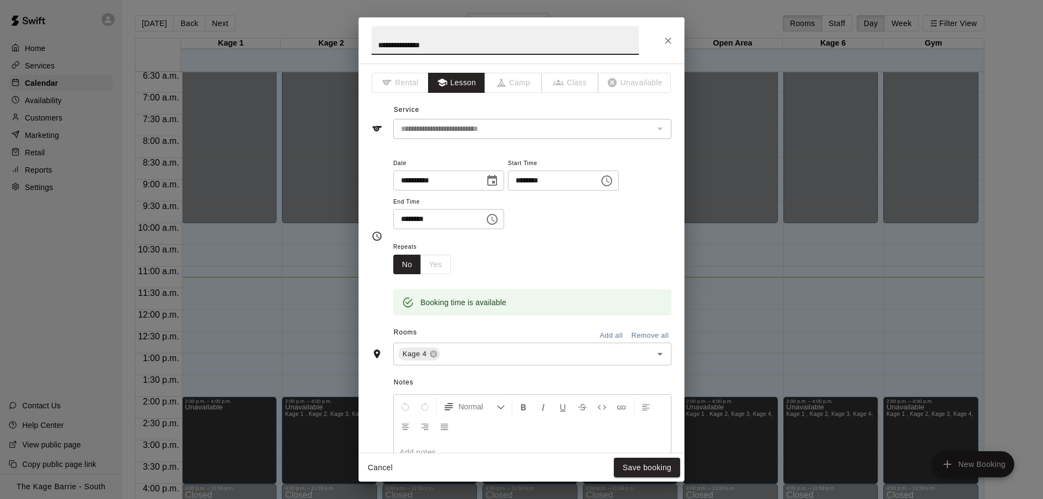
click at [375, 44] on input "**********" at bounding box center [505, 40] width 267 height 29
type input "**********"
click at [664, 466] on button "Save booking" at bounding box center [647, 468] width 66 height 20
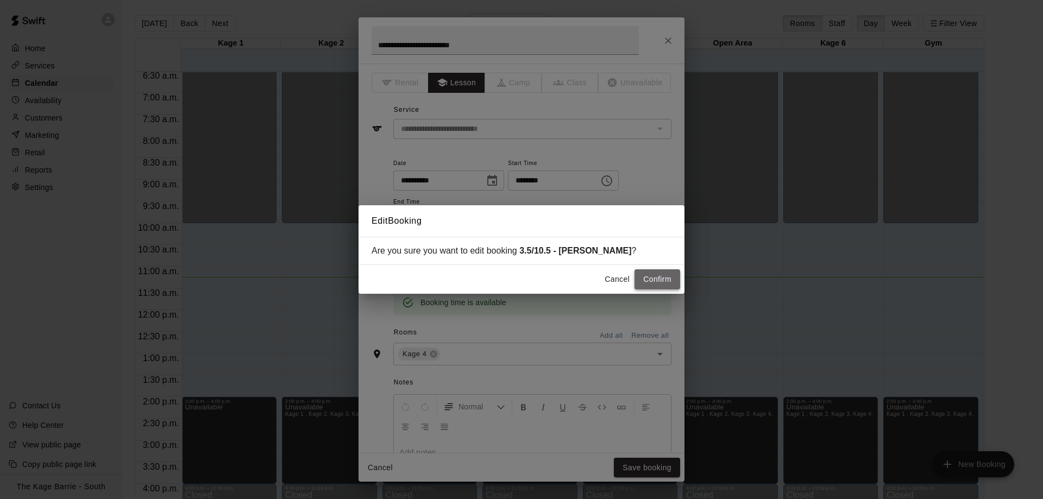
click at [659, 283] on button "Confirm" at bounding box center [658, 279] width 46 height 20
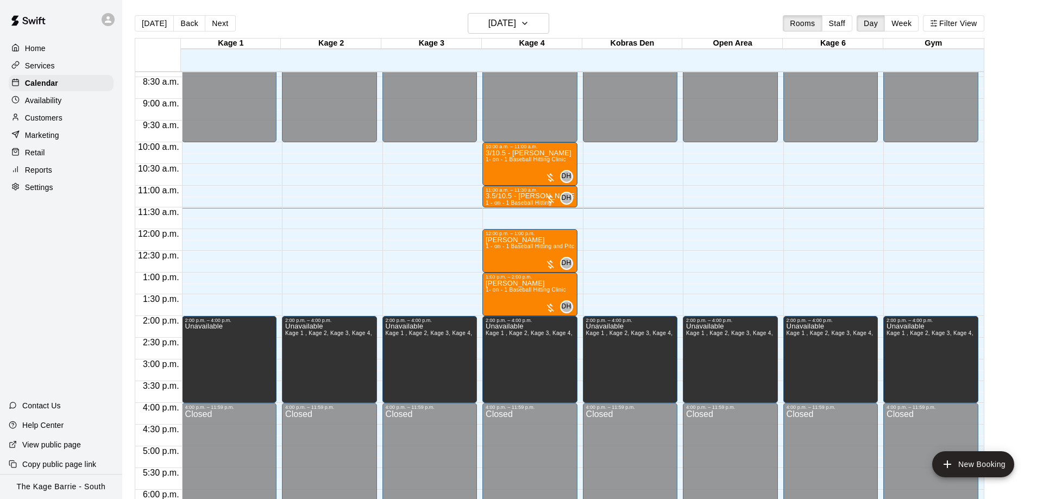
scroll to position [433, 0]
